Goal: Task Accomplishment & Management: Complete application form

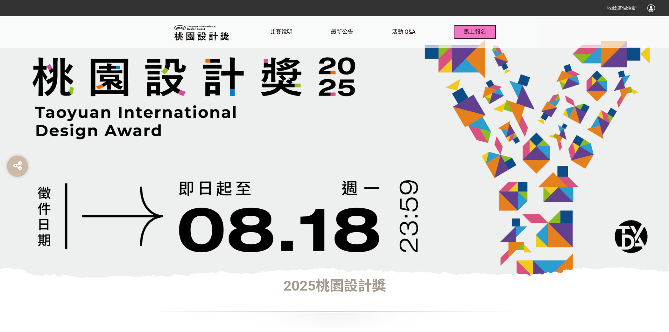
click at [459, 29] on button "馬上報名" at bounding box center [475, 32] width 42 height 14
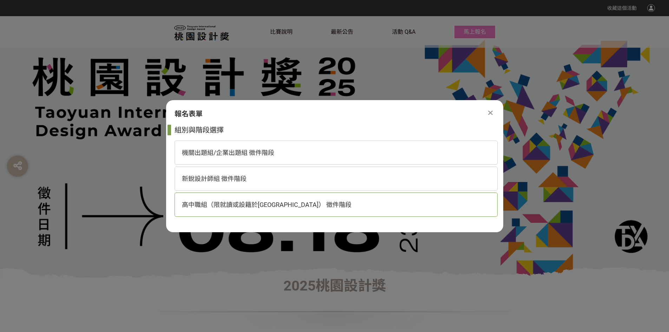
click at [294, 197] on div "高中職組（限就讀或設籍於[GEOGRAPHIC_DATA]） 徵件階段" at bounding box center [335, 204] width 323 height 24
select select "185193:185426"
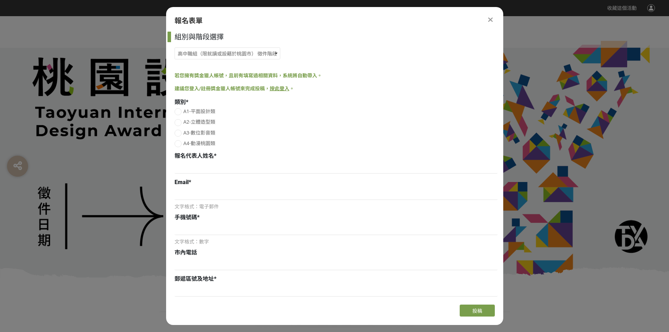
click at [181, 110] on label "A1-平面設計類" at bounding box center [335, 111] width 323 height 7
click at [179, 110] on input "A1-平面設計類" at bounding box center [177, 111] width 5 height 5
radio input "false"
click at [222, 161] on div "報名代表人姓名 *" at bounding box center [335, 164] width 323 height 24
click at [221, 165] on input at bounding box center [335, 167] width 323 height 12
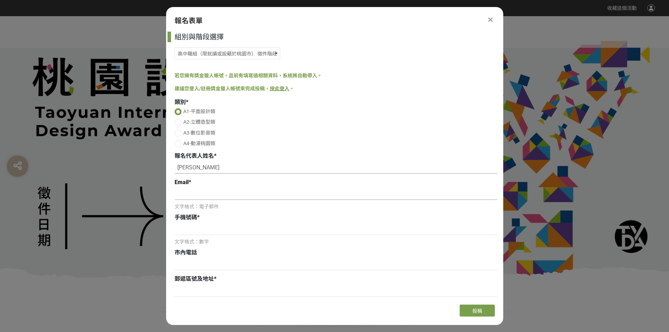
type input "[PERSON_NAME]"
click at [186, 189] on input at bounding box center [335, 194] width 323 height 12
type input "[EMAIL_ADDRESS][DOMAIN_NAME]"
click at [239, 226] on input at bounding box center [335, 229] width 323 height 12
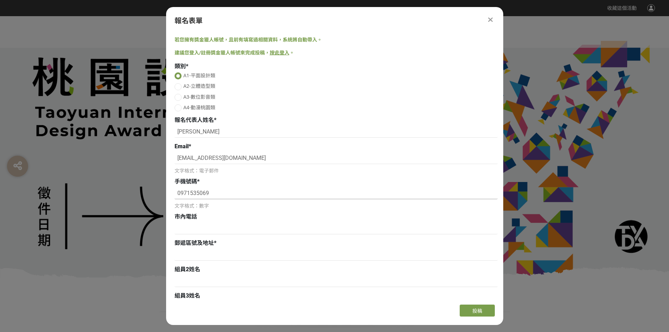
scroll to position [70, 0]
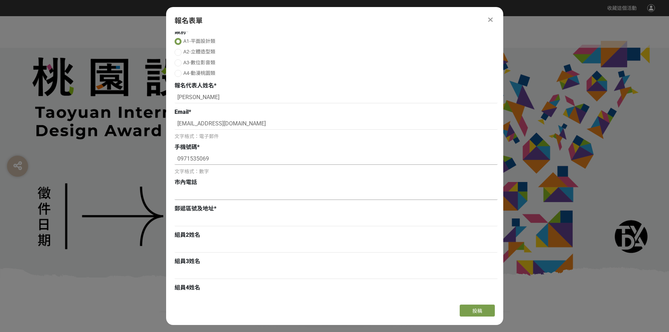
type input "0971535069"
click at [192, 195] on input at bounding box center [335, 194] width 323 height 12
click at [188, 215] on input at bounding box center [335, 220] width 323 height 12
drag, startPoint x: 219, startPoint y: 213, endPoint x: 72, endPoint y: 236, distance: 149.3
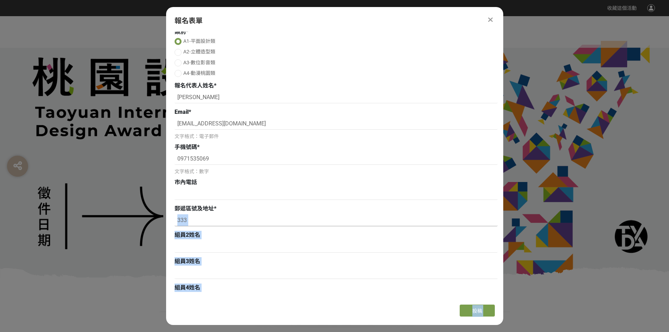
click at [181, 224] on input "333" at bounding box center [335, 220] width 323 height 12
drag, startPoint x: 145, startPoint y: 218, endPoint x: 140, endPoint y: 216, distance: 5.7
paste input "028 桃園市龜山區大同路 23 號"
type input "333028 [STREET_ADDRESS]"
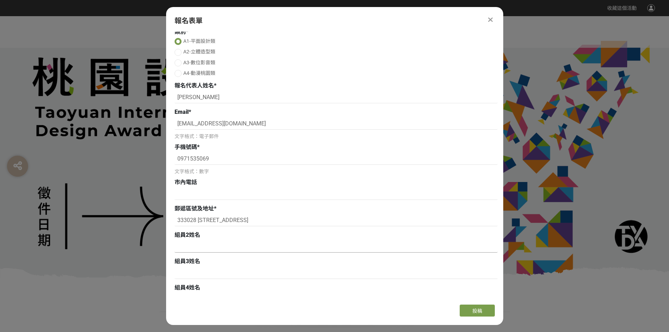
click at [206, 249] on input at bounding box center [335, 246] width 323 height 12
type input "c"
type input "ㄏㄨ"
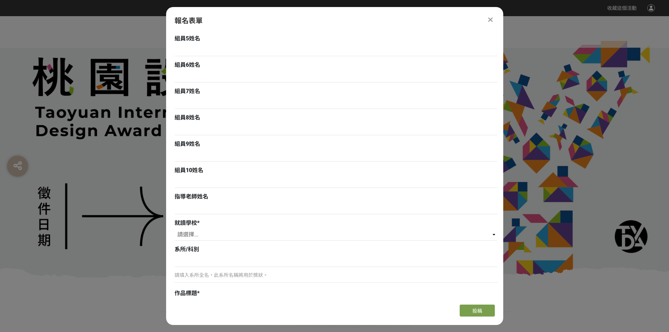
scroll to position [491, 0]
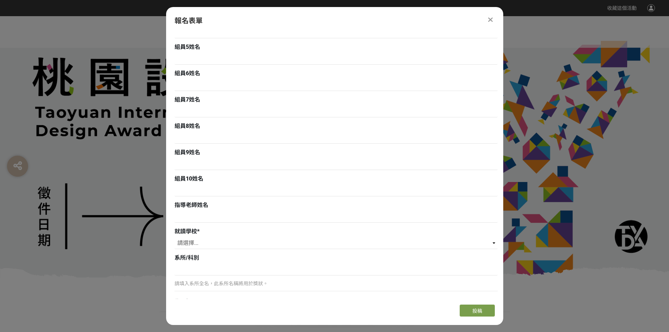
scroll to position [489, 0]
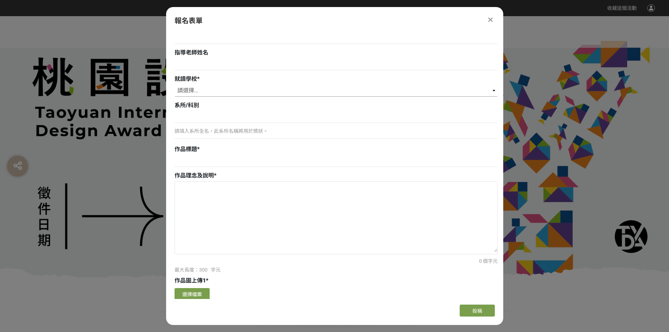
click at [213, 85] on select "請選擇... 私立淡江高中 私立康橋高中 私立金陵女中 新北市裕德高級中等學校 財團法人南山高中 財團法人恆毅高中 私立聖心女中 私立崇義高中 新北市福瑞斯特…" at bounding box center [335, 91] width 323 height 12
select select "市立[GEOGRAPHIC_DATA]高中"
click at [174, 85] on select "請選擇... 私立淡江高中 私立康橋高中 私立金陵女中 新北市裕德高級中等學校 財團法人南山高中 財團法人恆毅高中 私立聖心女中 私立崇義高中 新北市福瑞斯特…" at bounding box center [335, 91] width 323 height 12
click at [217, 120] on input at bounding box center [335, 117] width 323 height 12
type input "光"
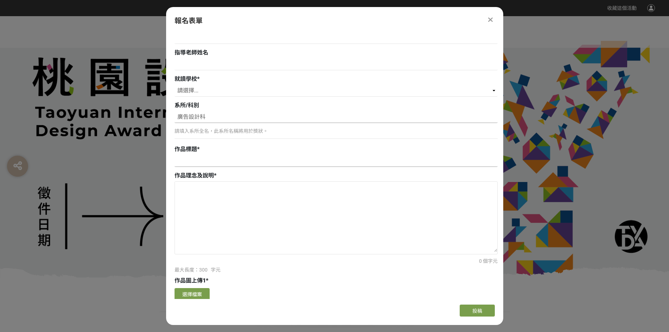
type input "廣告設計科"
click at [198, 156] on input at bounding box center [335, 161] width 323 height 12
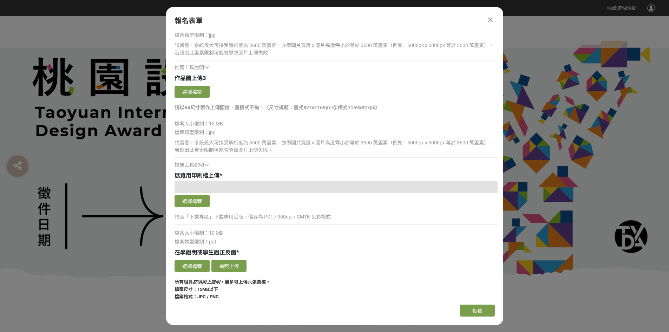
scroll to position [911, 0]
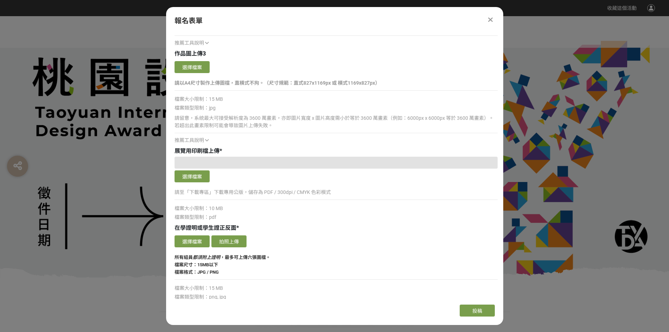
type input "禁忌台灣"
click at [213, 160] on div at bounding box center [335, 163] width 323 height 12
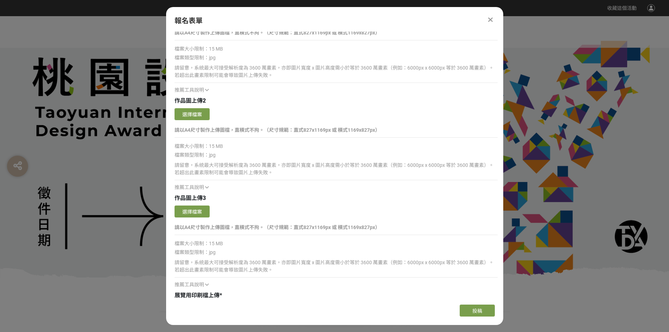
scroll to position [630, 0]
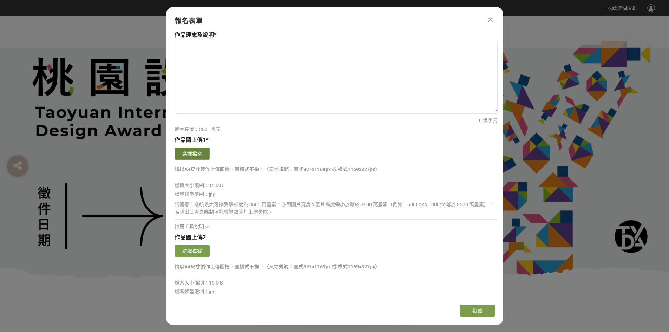
click at [184, 153] on button "選擇檔案" at bounding box center [191, 153] width 35 height 12
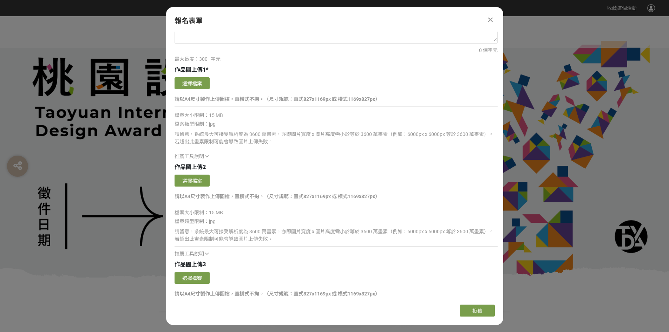
scroll to position [595, 0]
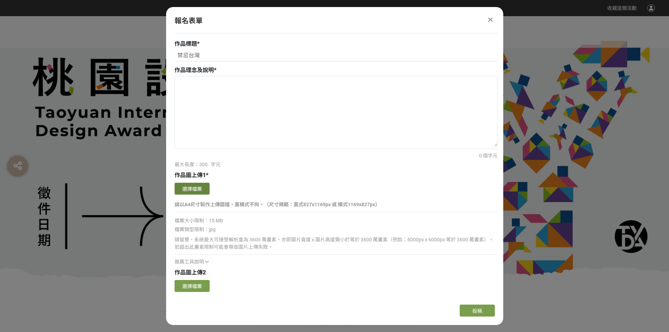
click at [179, 191] on button "選擇檔案" at bounding box center [191, 189] width 35 height 12
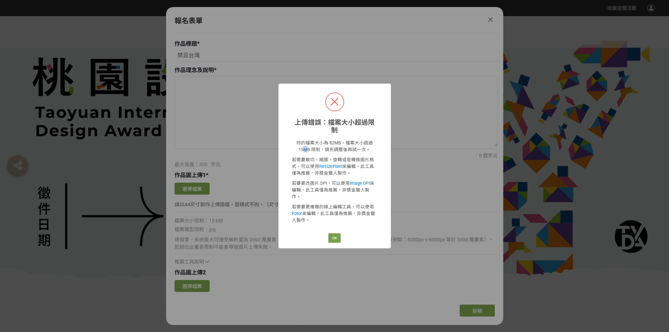
drag, startPoint x: 303, startPoint y: 149, endPoint x: 310, endPoint y: 150, distance: 6.7
click at [309, 149] on p "你的檔案大小為 82MB，檔案大小超過 15MB 限制，請先調整後再試一次。" at bounding box center [335, 145] width 86 height 13
click at [336, 233] on button "OK" at bounding box center [334, 238] width 12 height 10
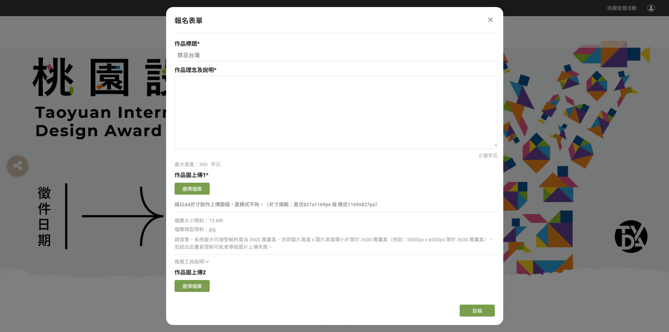
click at [210, 189] on div "選擇檔案" at bounding box center [335, 190] width 323 height 14
click at [203, 189] on button "選擇檔案" at bounding box center [191, 189] width 35 height 12
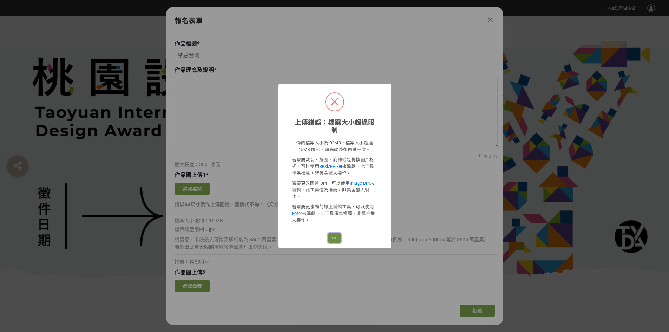
click at [330, 233] on button "OK" at bounding box center [334, 238] width 12 height 10
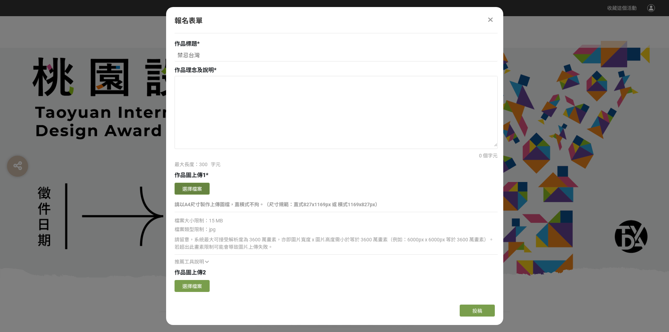
click at [197, 186] on button "選擇檔案" at bounding box center [191, 189] width 35 height 12
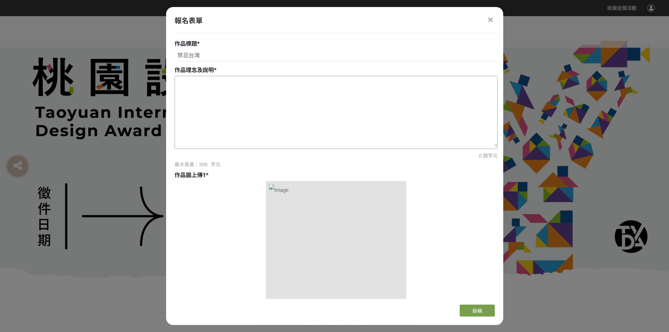
click at [242, 98] on textarea at bounding box center [336, 111] width 322 height 70
click at [220, 89] on textarea at bounding box center [336, 111] width 322 height 70
paste textarea "以台灣名俗與都市傳說為主題，透過手繪的拼圖設計傳達 民俗文化的故事，並利用台灣各地獨屬於家鄉的記憶碎片為其填充色彩， 一筆一筆打破人們對禁忌的迷思。"
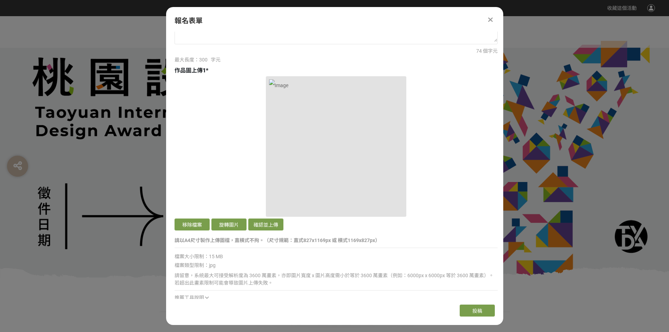
scroll to position [700, 0]
type textarea "以台灣名俗與都市傳說為主題，透過手繪的拼圖設計傳達 民俗文化的故事，並利用台灣各地獨屬於家鄉的記憶碎片為其填充色彩， 一筆一筆打破人們對禁忌的迷思。"
click at [259, 226] on button "確認並上傳" at bounding box center [265, 224] width 35 height 12
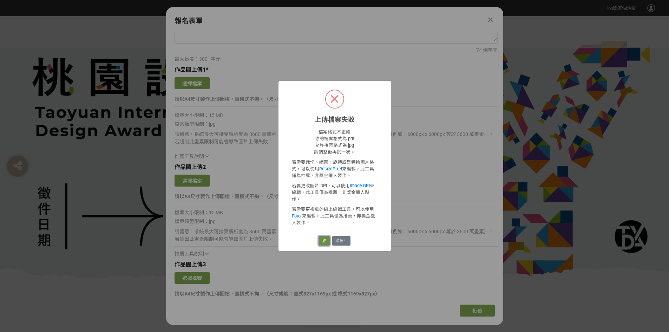
click at [322, 237] on button "好" at bounding box center [323, 241] width 11 height 10
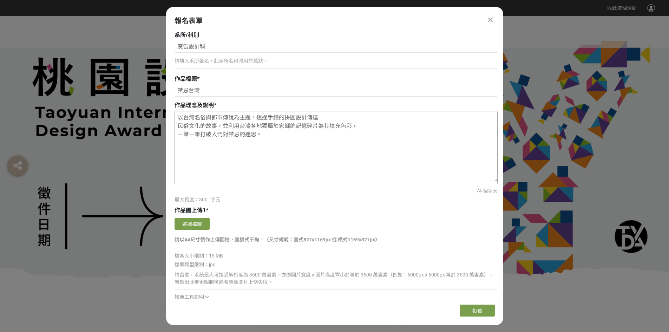
scroll to position [595, 0]
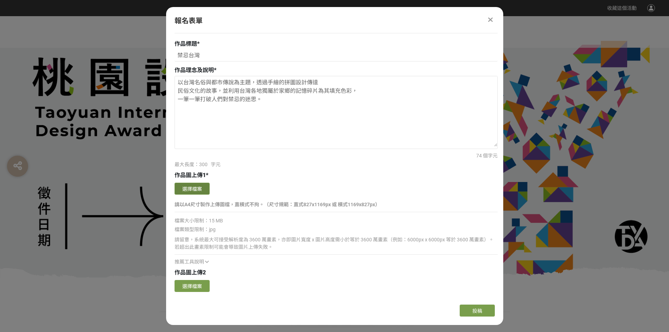
click at [202, 190] on button "選擇檔案" at bounding box center [191, 189] width 35 height 12
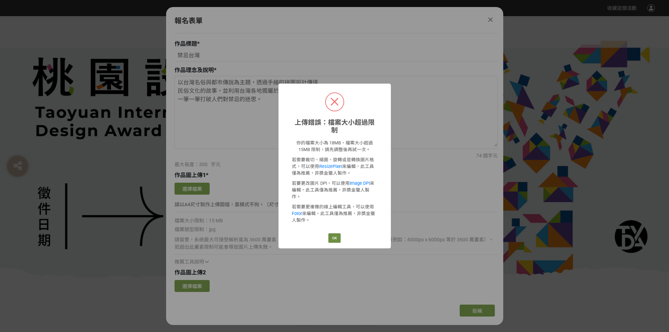
click at [337, 235] on div "OK Cancel" at bounding box center [334, 238] width 14 height 12
click at [335, 233] on button "OK" at bounding box center [334, 238] width 12 height 10
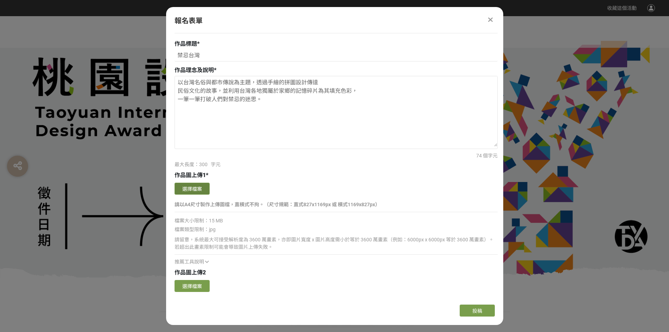
click at [198, 193] on button "選擇檔案" at bounding box center [191, 189] width 35 height 12
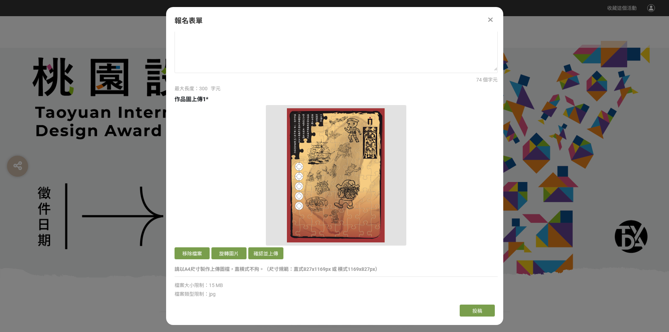
scroll to position [700, 0]
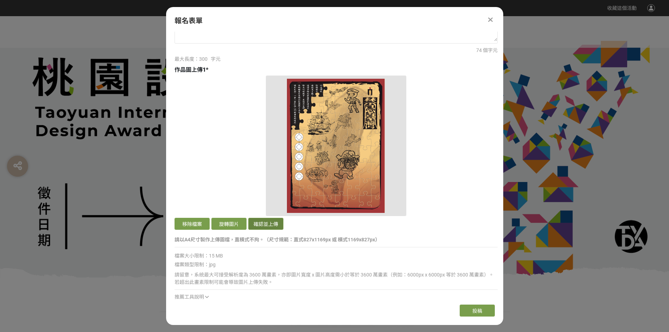
click at [275, 223] on button "確認並上傳" at bounding box center [265, 224] width 35 height 12
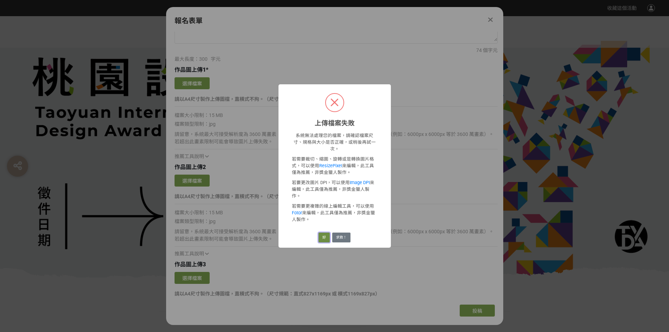
click at [324, 232] on button "好" at bounding box center [323, 237] width 11 height 10
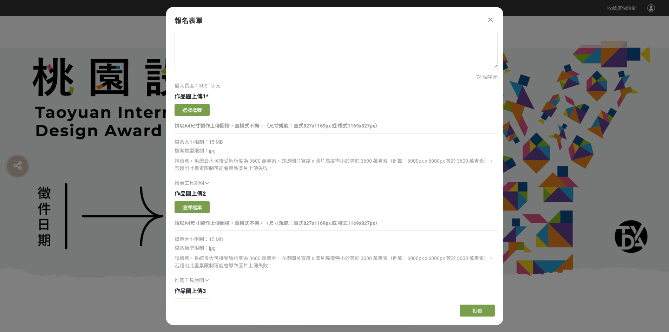
scroll to position [595, 0]
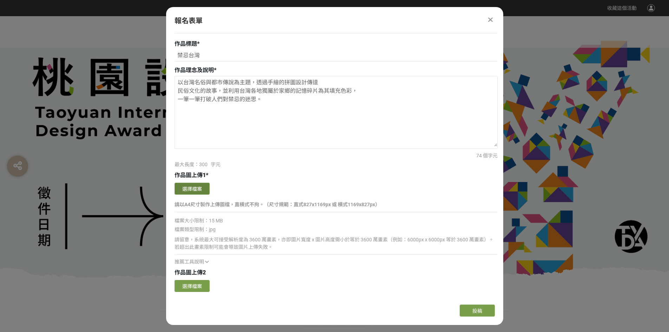
click at [199, 185] on button "選擇檔案" at bounding box center [191, 189] width 35 height 12
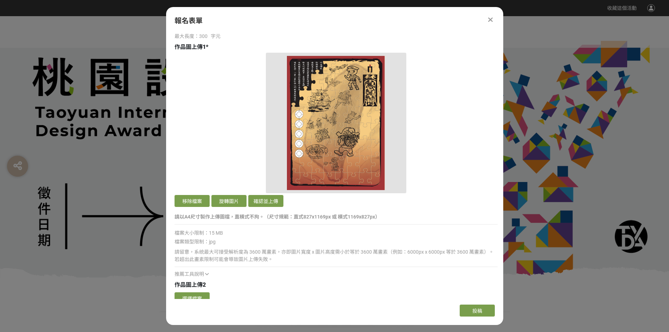
scroll to position [735, 0]
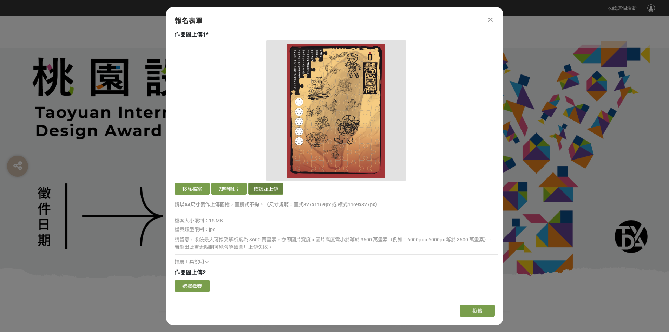
click at [269, 189] on button "確認並上傳" at bounding box center [265, 189] width 35 height 12
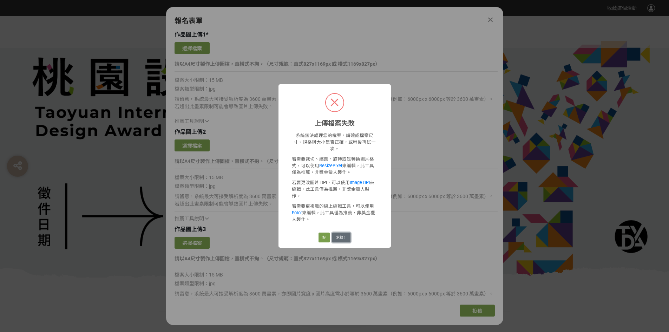
click at [337, 232] on button "求救！" at bounding box center [341, 237] width 18 height 10
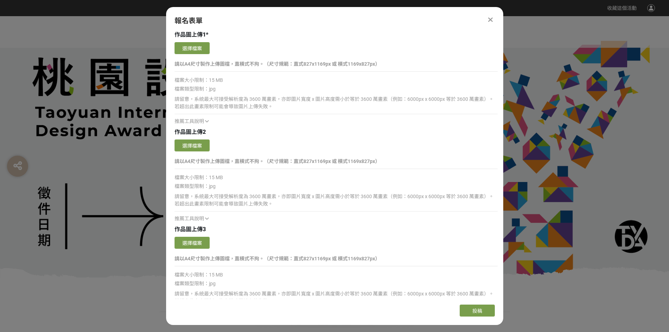
click at [491, 20] on icon at bounding box center [490, 19] width 5 height 7
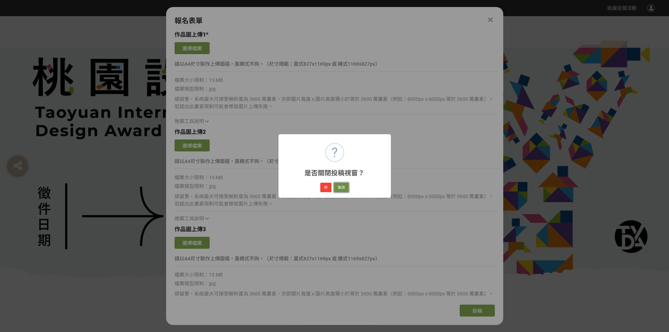
click at [336, 185] on button "取消" at bounding box center [341, 188] width 15 height 10
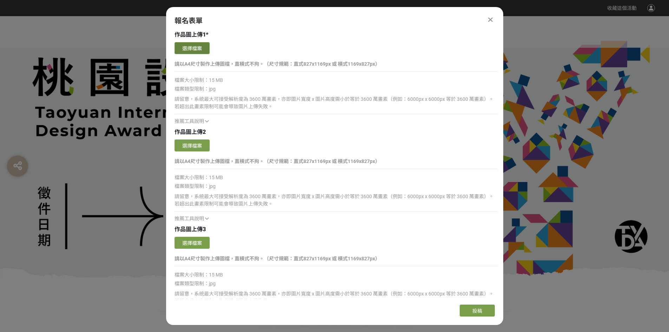
scroll to position [700, 0]
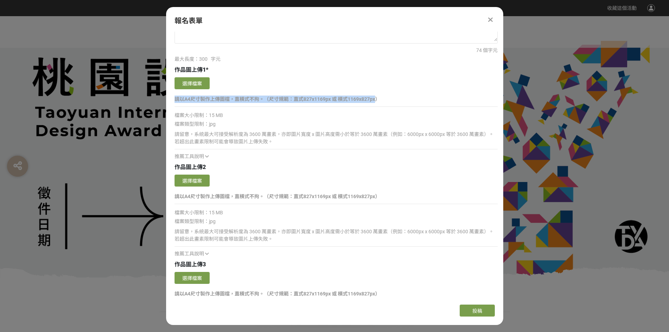
drag, startPoint x: 176, startPoint y: 101, endPoint x: 407, endPoint y: 82, distance: 231.4
click at [377, 99] on strong "請以A4尺寸製作上傳圖檔，直橫式不拘。（尺寸規範：直式827x1169px 或 橫式1169x827px）" at bounding box center [276, 99] width 205 height 6
click at [200, 83] on button "選擇檔案" at bounding box center [191, 83] width 35 height 12
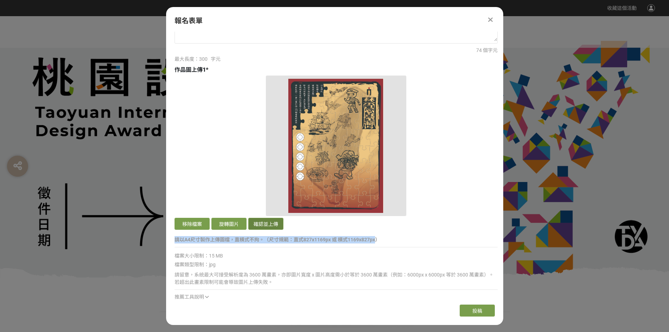
click at [259, 225] on button "確認並上傳" at bounding box center [265, 224] width 35 height 12
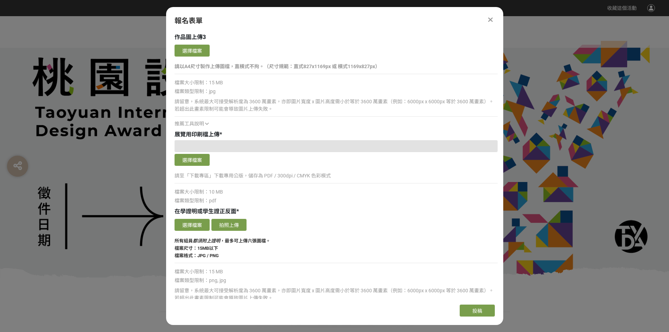
scroll to position [1121, 0]
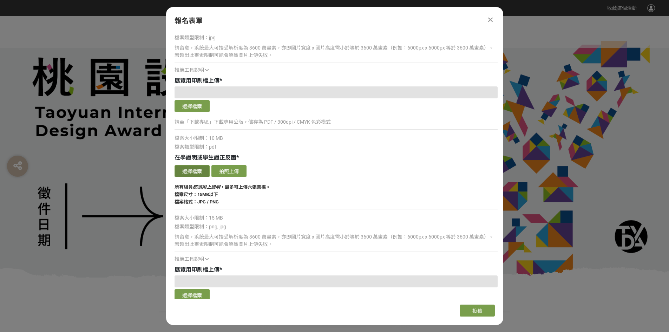
click at [196, 167] on button "選擇檔案" at bounding box center [191, 171] width 35 height 12
click at [200, 172] on button "選擇檔案" at bounding box center [191, 171] width 35 height 12
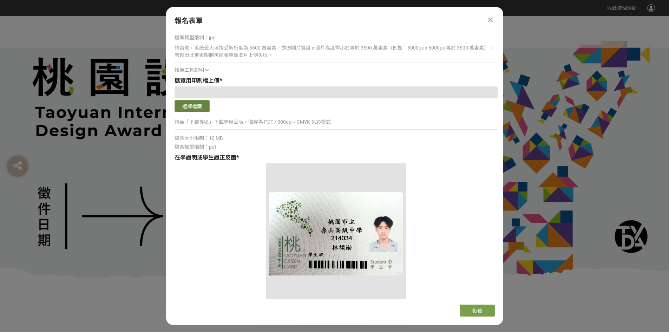
click at [179, 108] on button "選擇檔案" at bounding box center [191, 106] width 35 height 12
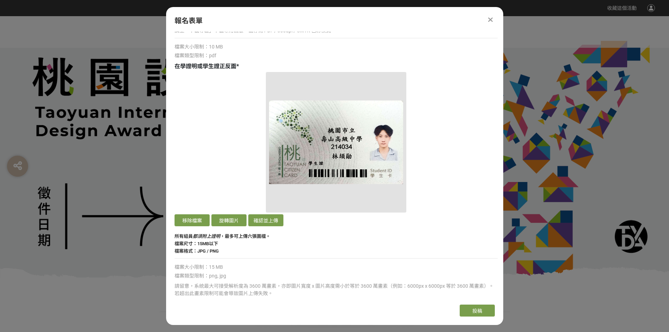
scroll to position [1227, 0]
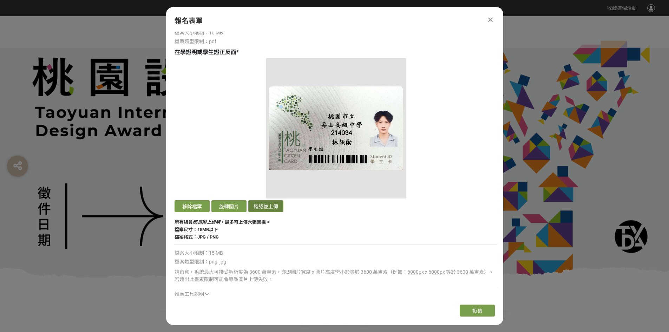
click at [264, 201] on button "確認並上傳" at bounding box center [265, 206] width 35 height 12
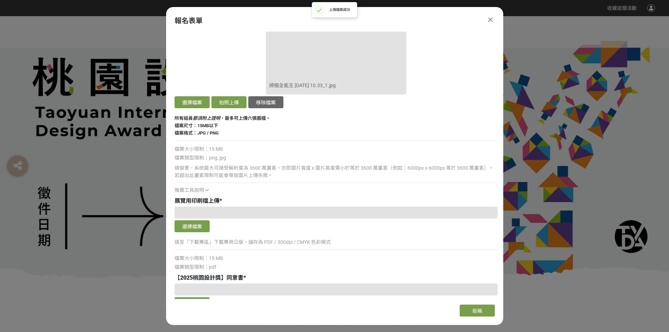
scroll to position [1332, 0]
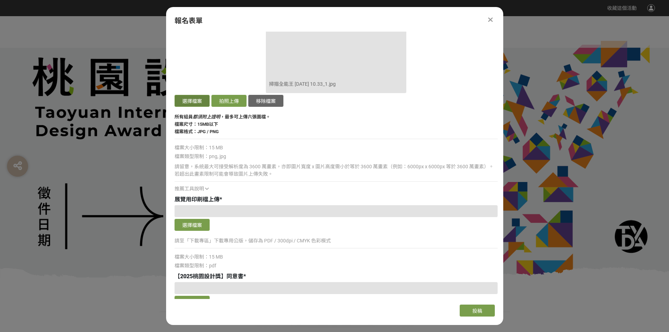
click at [189, 103] on button "選擇檔案" at bounding box center [191, 101] width 35 height 12
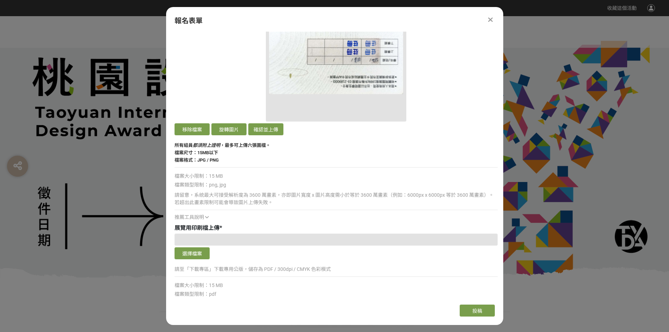
scroll to position [1262, 0]
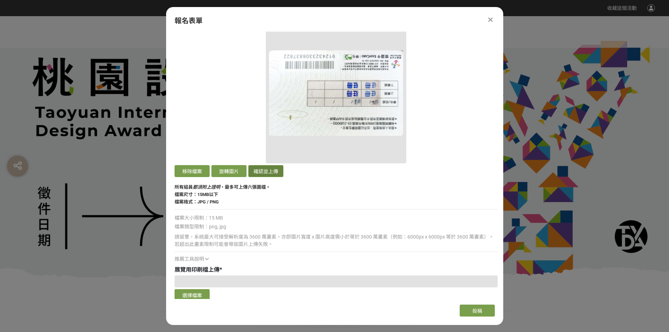
click at [268, 173] on button "確認並上傳" at bounding box center [265, 171] width 35 height 12
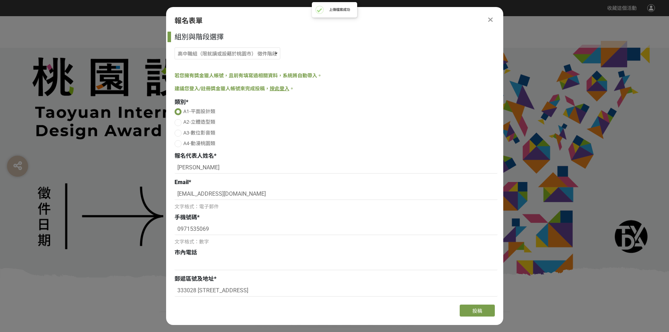
select select "185193:185426"
select select "市立[GEOGRAPHIC_DATA]高中"
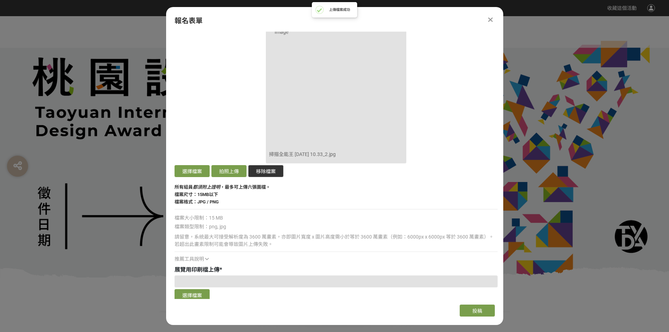
click at [259, 165] on button "移除檔案" at bounding box center [265, 171] width 35 height 12
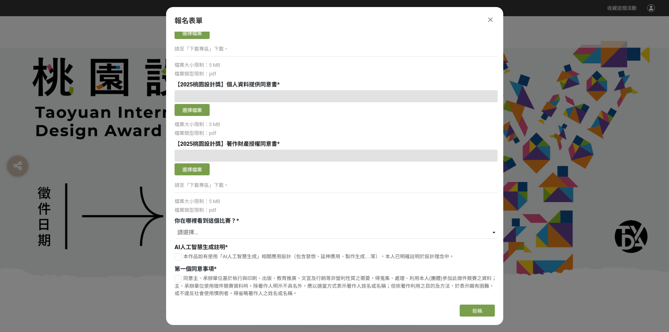
scroll to position [1472, 0]
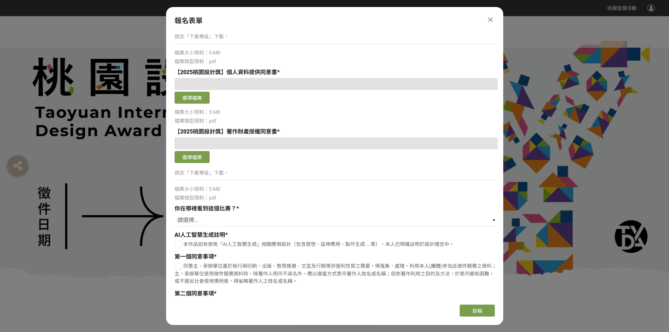
click at [247, 81] on div at bounding box center [335, 84] width 323 height 12
click at [186, 99] on button "選擇檔案" at bounding box center [191, 98] width 35 height 12
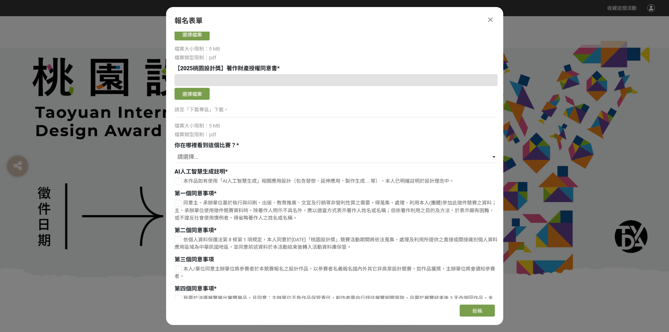
scroll to position [1595, 0]
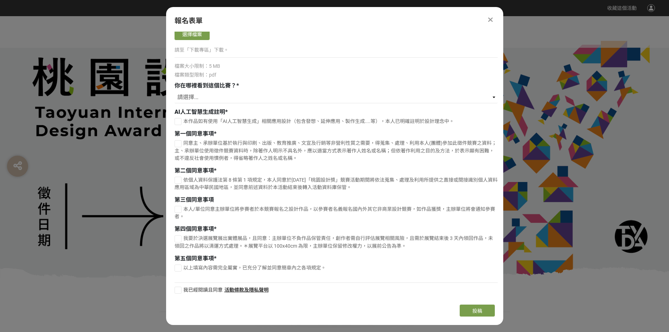
click at [172, 119] on div "組別與階段選擇 機關出題組/企業出題組 徵件階段 新銳設計師組 徵件階段 高中職組（限就讀或設籍於[GEOGRAPHIC_DATA]） 徵件階段 若您擁有獎金…" at bounding box center [334, 165] width 337 height 267
click at [176, 125] on div at bounding box center [177, 121] width 7 height 7
click at [176, 125] on div at bounding box center [178, 121] width 6 height 6
checkbox input "false"
click at [178, 146] on div at bounding box center [177, 143] width 7 height 7
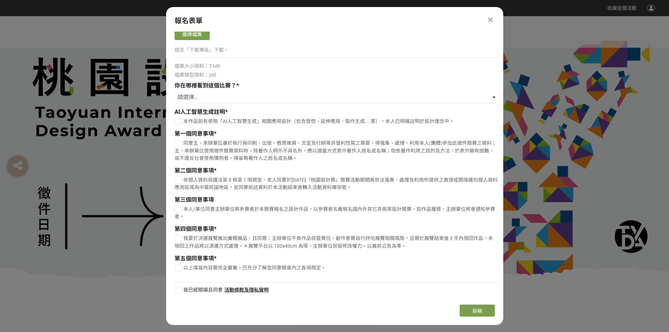
checkbox input "true"
click at [179, 120] on div at bounding box center [177, 121] width 7 height 7
checkbox input "true"
drag, startPoint x: 179, startPoint y: 177, endPoint x: 182, endPoint y: 197, distance: 20.2
click at [179, 178] on div at bounding box center [177, 180] width 7 height 7
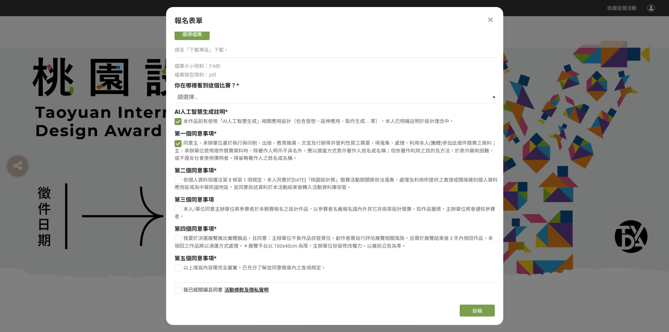
checkbox input "true"
drag, startPoint x: 180, startPoint y: 208, endPoint x: 179, endPoint y: 215, distance: 7.4
click at [179, 208] on div at bounding box center [177, 209] width 7 height 7
checkbox input "true"
drag, startPoint x: 178, startPoint y: 238, endPoint x: 191, endPoint y: 262, distance: 27.0
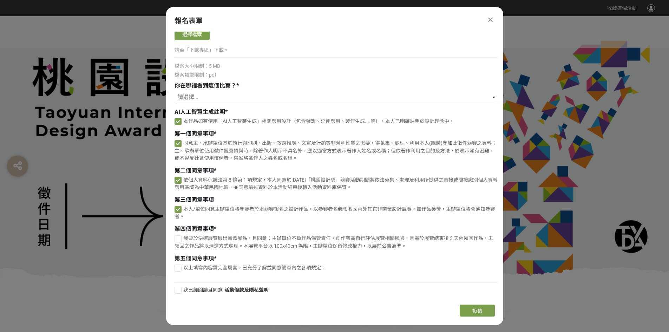
click at [178, 238] on div at bounding box center [177, 238] width 7 height 7
checkbox input "true"
click at [181, 293] on label "我已經閱讀且同意" at bounding box center [198, 289] width 48 height 7
click at [179, 292] on input "我已經閱讀且同意" at bounding box center [177, 290] width 5 height 5
checkbox input "false"
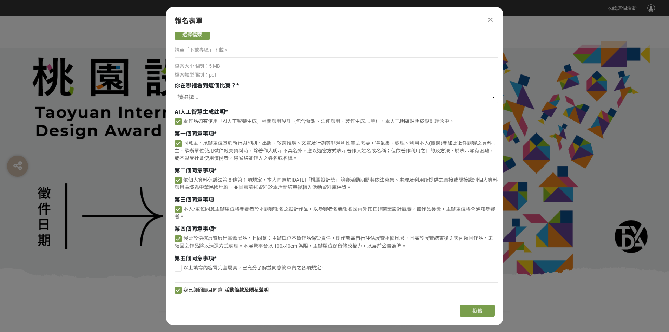
click at [179, 270] on div at bounding box center [177, 267] width 7 height 7
checkbox input "true"
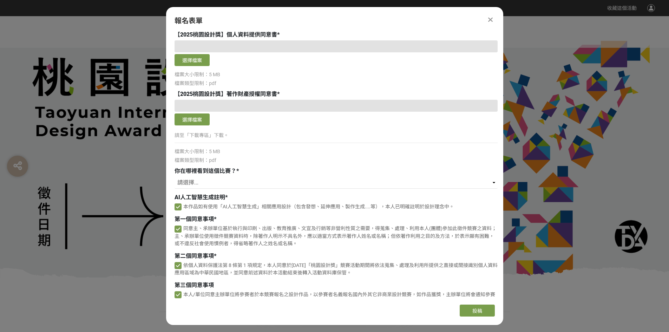
scroll to position [1490, 0]
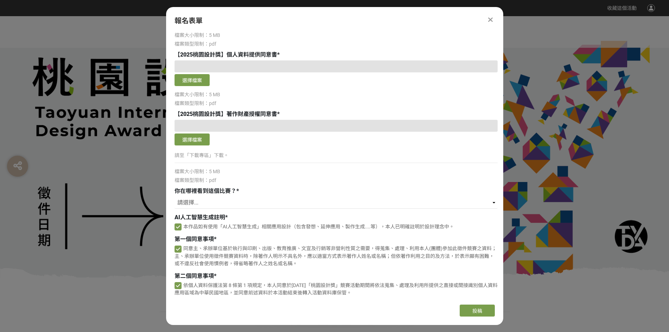
click at [200, 196] on div "你在哪裡看到這個比賽？ * 請選擇... 獎金獵人網站 Facebook / Instagram 校園講座 / 老師系上推薦 電子郵件 海報 其他" at bounding box center [335, 199] width 323 height 24
click at [199, 203] on select "請選擇... 獎金獵人網站 Facebook / Instagram 校園講座 / 老師系上推薦 電子郵件 海報 其他" at bounding box center [335, 203] width 323 height 12
select select "校園講座 / 老師系上推薦"
click at [174, 197] on select "請選擇... 獎金獵人網站 Facebook / Instagram 校園講座 / 老師系上推薦 電子郵件 海報 其他" at bounding box center [335, 203] width 323 height 12
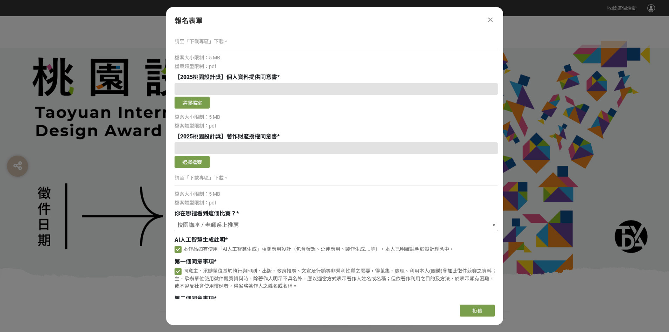
scroll to position [1455, 0]
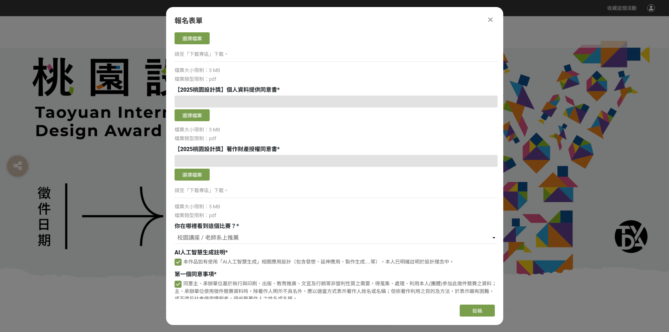
click at [216, 192] on p "請至「下載專區」下載。" at bounding box center [335, 190] width 323 height 7
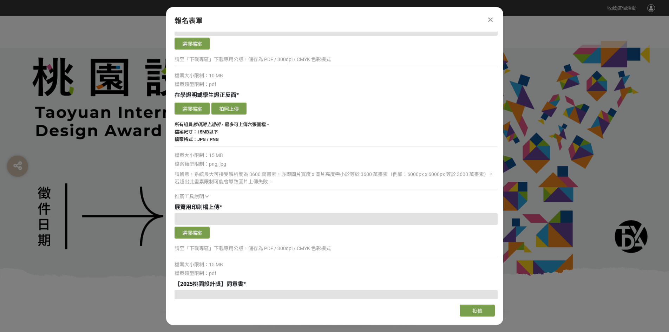
scroll to position [1174, 0]
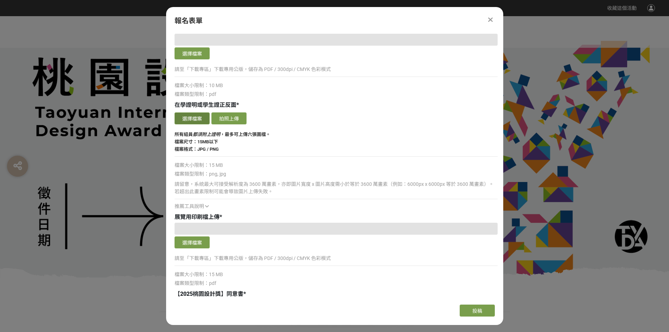
click at [195, 118] on button "選擇檔案" at bounding box center [191, 118] width 35 height 12
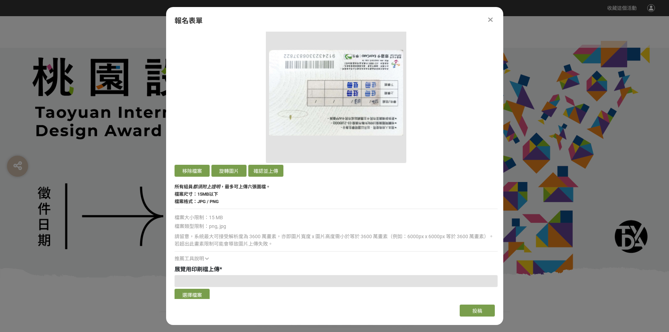
scroll to position [1279, 0]
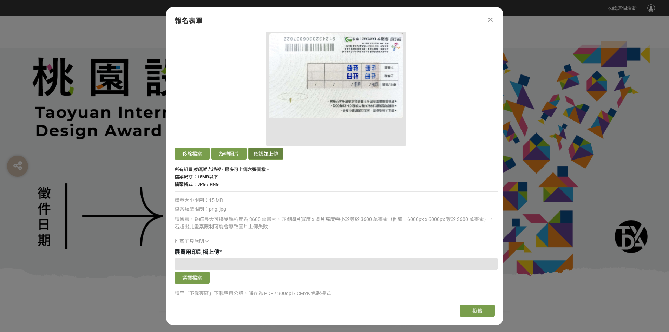
click at [267, 158] on button "確認並上傳" at bounding box center [265, 153] width 35 height 12
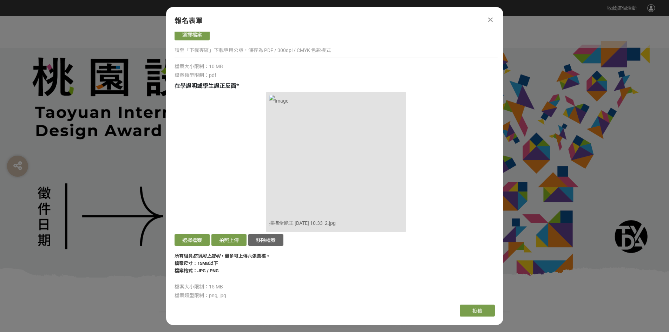
scroll to position [1194, 0]
click at [186, 177] on div "掃描全能王 [DATE] 10.33_2.jpg 選擇檔案 拍照上傳 移除檔案" at bounding box center [335, 169] width 323 height 156
click at [192, 236] on button "選擇檔案" at bounding box center [191, 239] width 35 height 12
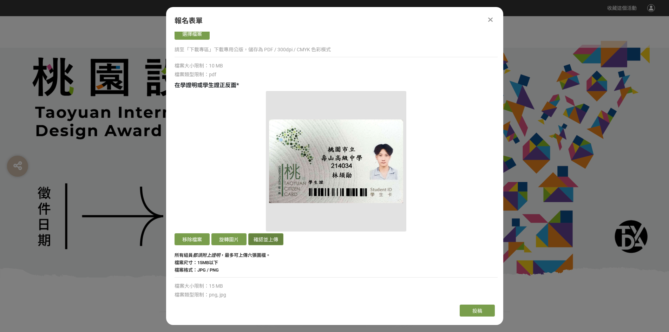
click at [260, 239] on button "確認並上傳" at bounding box center [265, 239] width 35 height 12
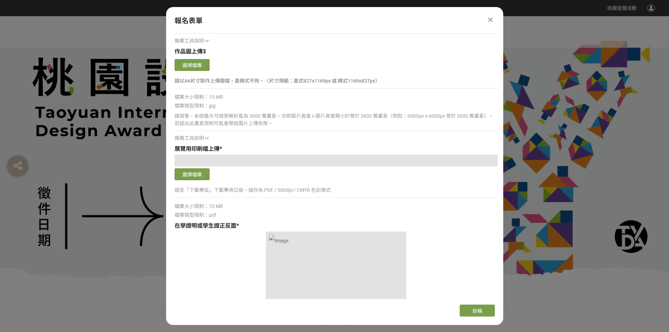
scroll to position [1299, 0]
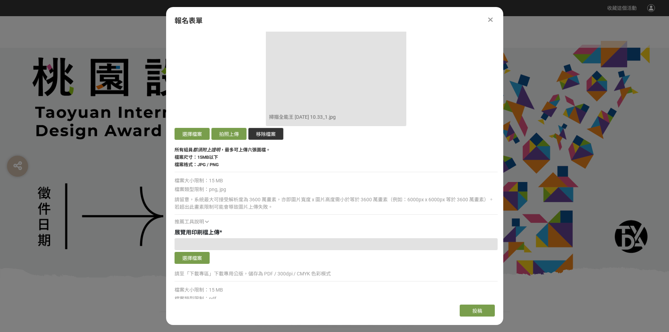
click at [265, 130] on button "移除檔案" at bounding box center [265, 134] width 35 height 12
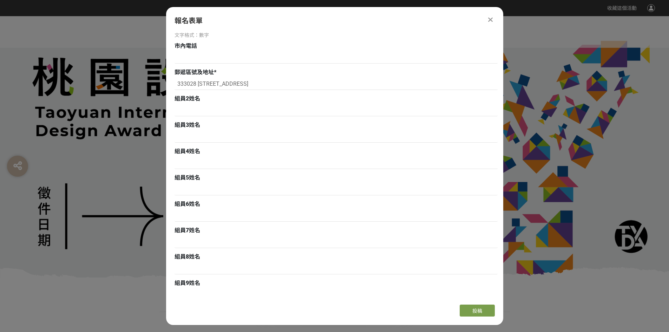
scroll to position [105, 0]
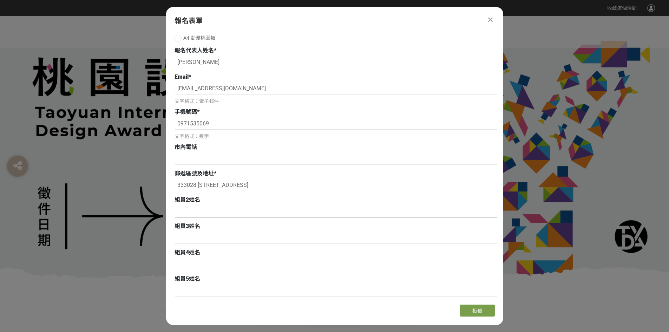
click at [202, 211] on input at bounding box center [335, 211] width 323 height 12
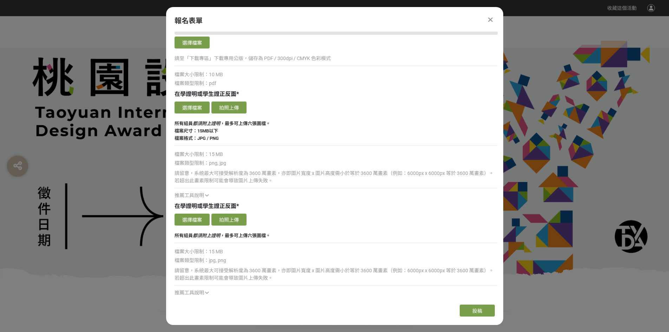
scroll to position [1229, 0]
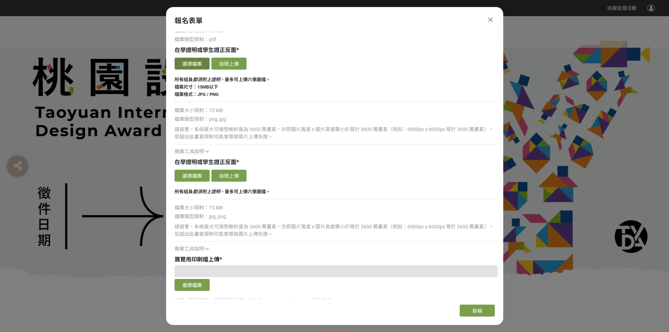
type input "[PERSON_NAME]"
click at [186, 66] on button "選擇檔案" at bounding box center [191, 64] width 35 height 12
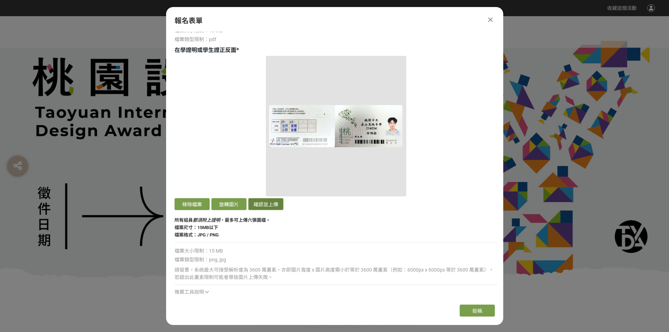
click at [265, 201] on button "確認並上傳" at bounding box center [265, 204] width 35 height 12
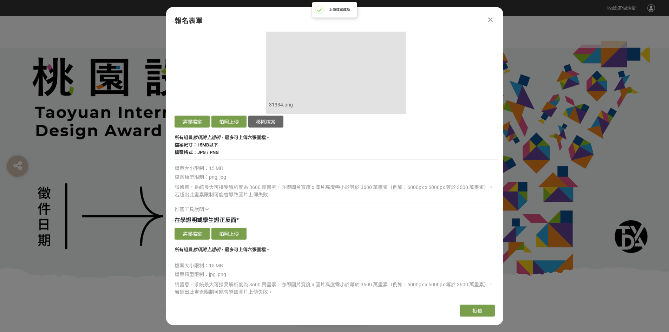
scroll to position [1404, 0]
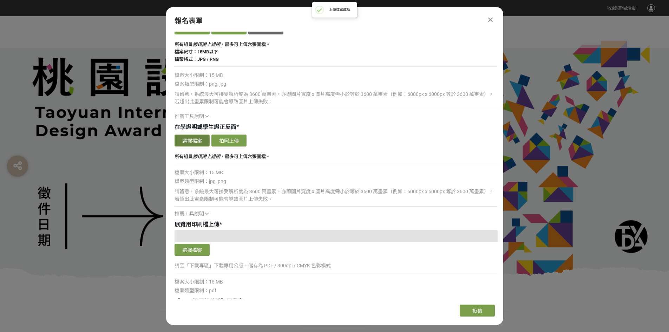
click at [192, 140] on button "選擇檔案" at bounding box center [191, 140] width 35 height 12
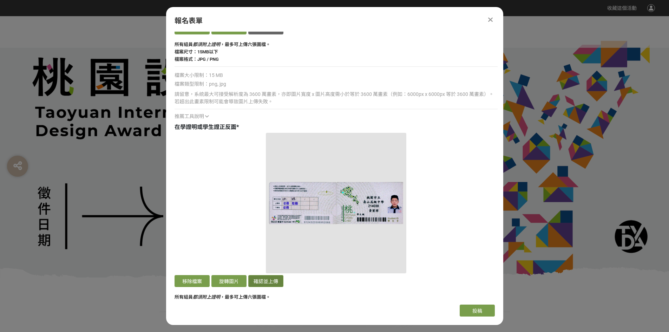
click at [260, 285] on button "確認並上傳" at bounding box center [265, 281] width 35 height 12
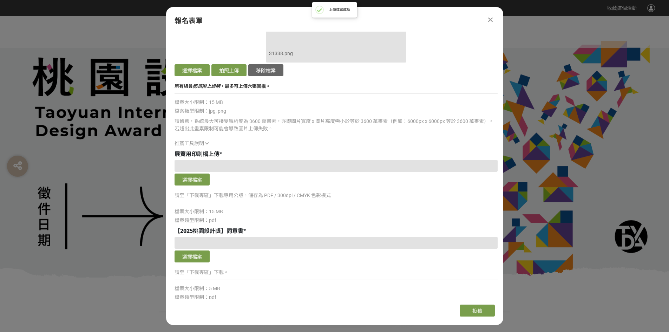
scroll to position [1720, 0]
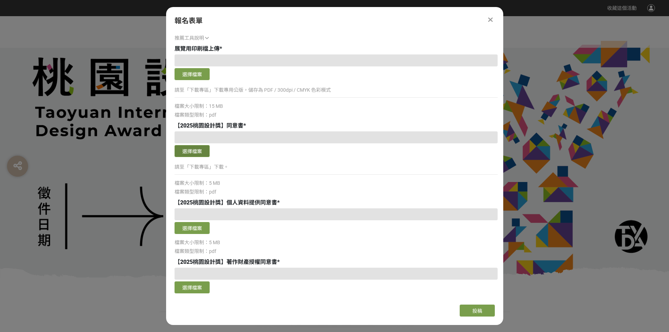
click at [201, 147] on button "選擇檔案" at bounding box center [191, 151] width 35 height 12
click at [196, 151] on button "選擇檔案" at bounding box center [191, 151] width 35 height 12
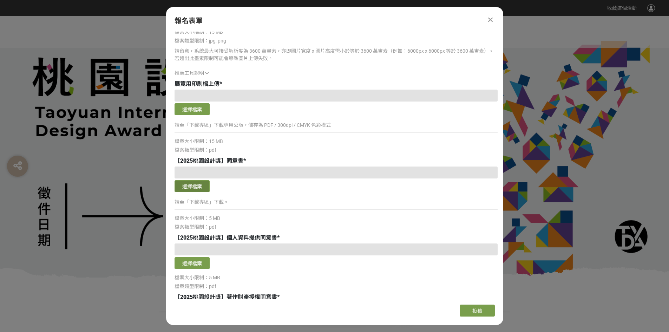
click at [200, 185] on button "選擇檔案" at bounding box center [191, 186] width 35 height 12
click at [201, 193] on div "選擇檔案" at bounding box center [335, 187] width 323 height 14
click at [196, 188] on button "選擇檔案" at bounding box center [191, 186] width 35 height 12
click at [200, 174] on span "image00001 (1).pdf" at bounding box center [200, 173] width 44 height 6
click at [194, 265] on button "選擇檔案" at bounding box center [191, 263] width 35 height 12
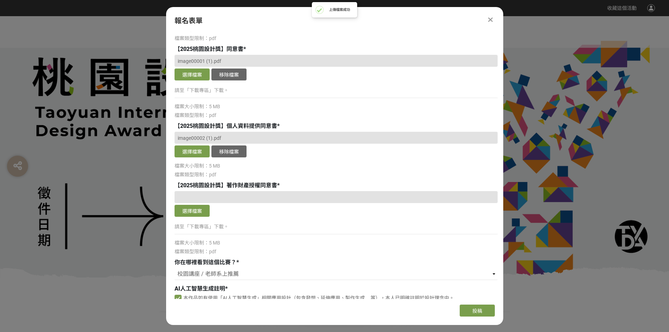
scroll to position [1861, 0]
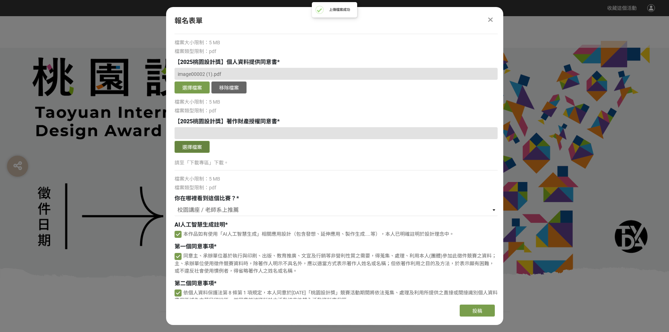
click at [186, 148] on button "選擇檔案" at bounding box center [191, 147] width 35 height 12
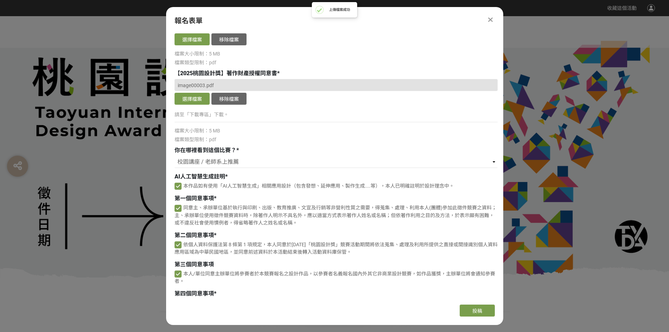
scroll to position [1973, 0]
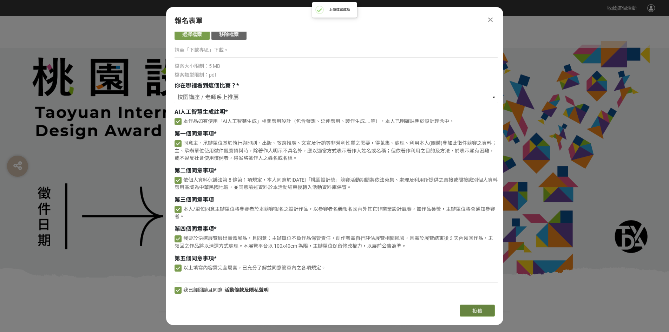
click at [473, 309] on span "投稿" at bounding box center [477, 311] width 10 height 6
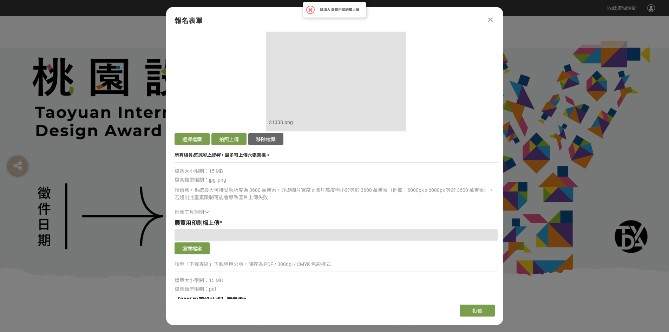
scroll to position [1657, 0]
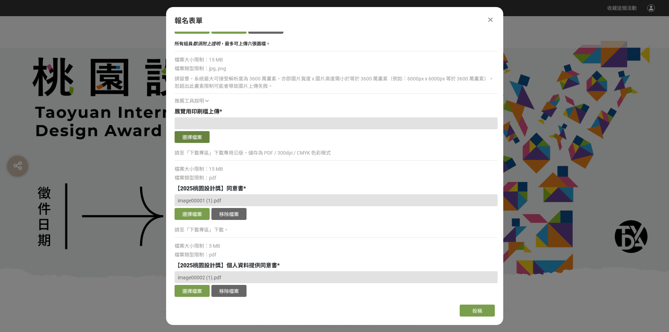
click at [186, 140] on button "選擇檔案" at bounding box center [191, 137] width 35 height 12
click at [478, 311] on span "投稿" at bounding box center [477, 311] width 10 height 6
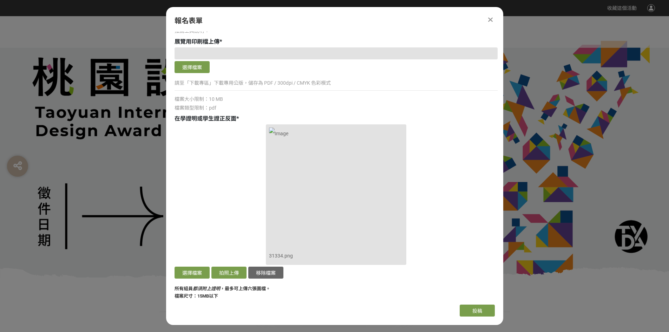
scroll to position [1060, 0]
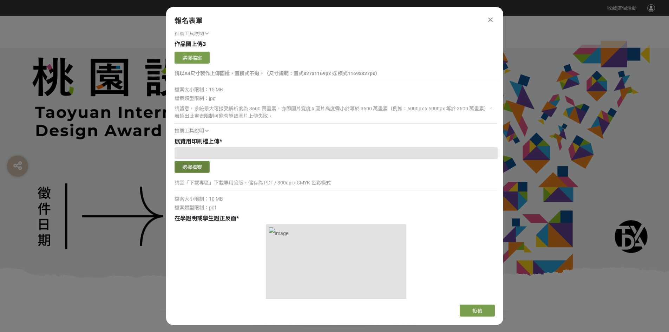
click at [193, 170] on button "選擇檔案" at bounding box center [191, 167] width 35 height 12
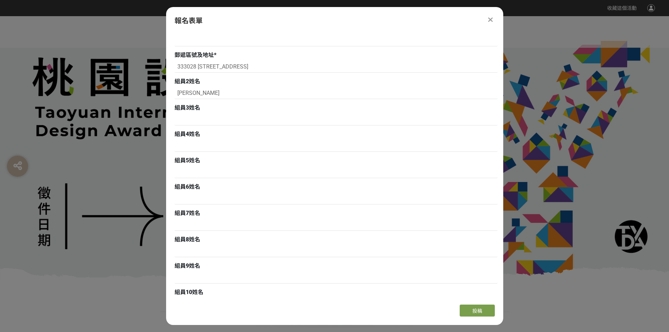
scroll to position [183, 0]
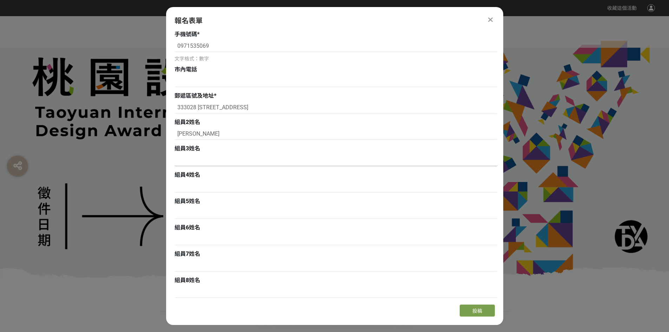
click at [205, 157] on input at bounding box center [335, 160] width 323 height 12
type input "e"
type input "ㄊ"
type input "[PERSON_NAME]"
click at [201, 185] on input at bounding box center [335, 186] width 323 height 12
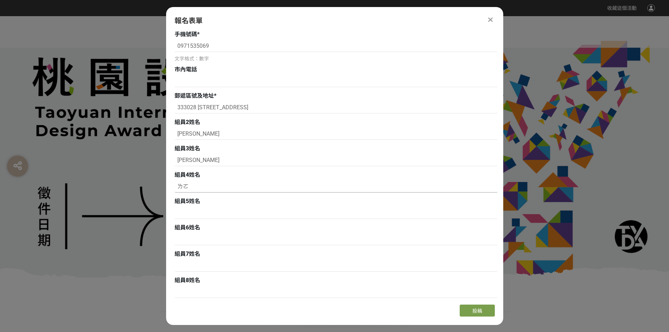
type input "ㄌ"
type input "林"
type input "[PERSON_NAME]"
drag, startPoint x: 190, startPoint y: 130, endPoint x: 193, endPoint y: 130, distance: 3.9
click at [193, 130] on input "[PERSON_NAME]" at bounding box center [335, 134] width 323 height 12
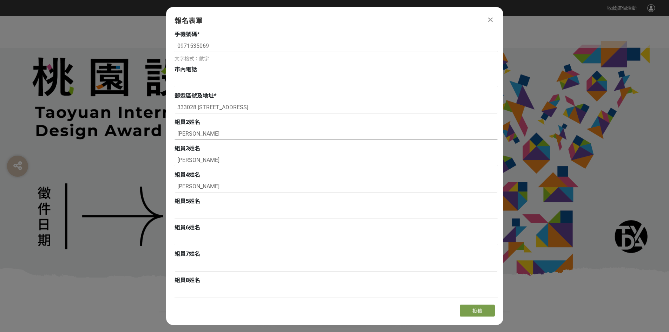
type input "[PERSON_NAME]"
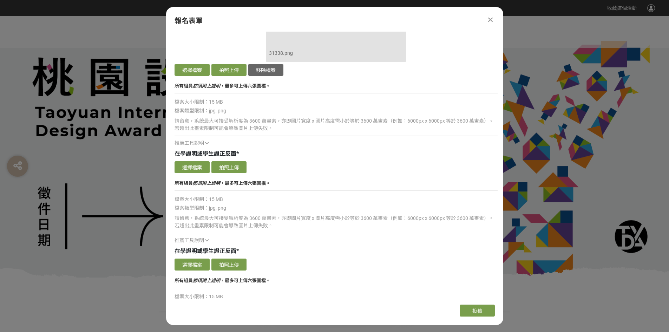
scroll to position [1615, 0]
click at [198, 166] on button "選擇檔案" at bounding box center [191, 167] width 35 height 12
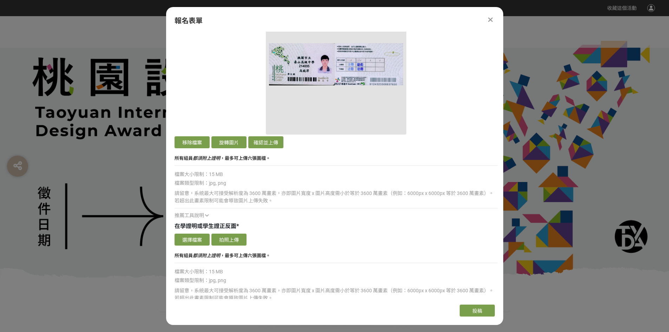
scroll to position [1790, 0]
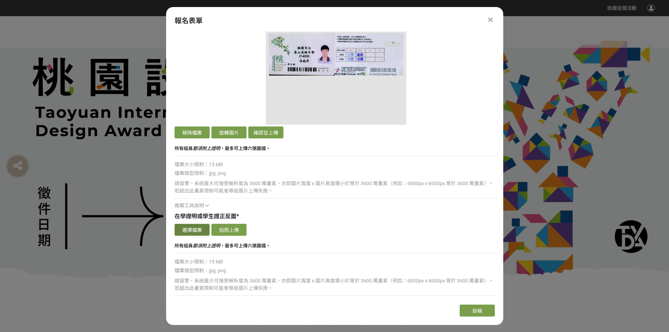
click at [197, 226] on button "選擇檔案" at bounding box center [191, 230] width 35 height 12
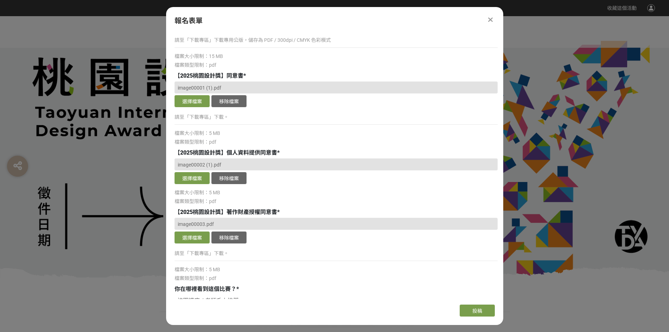
scroll to position [2247, 0]
